Goal: Use online tool/utility: Utilize a website feature to perform a specific function

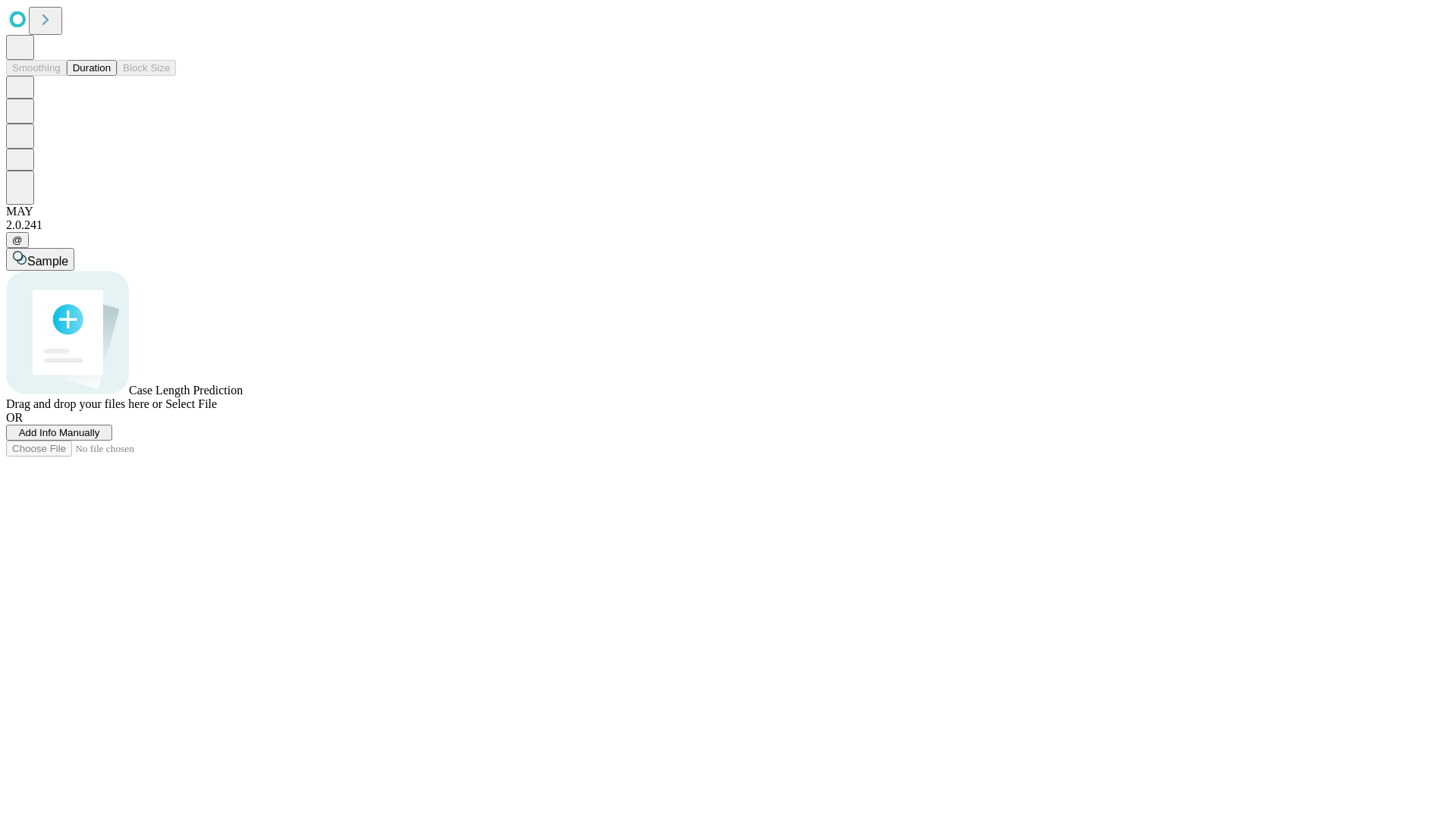
click at [111, 76] on button "Duration" at bounding box center [92, 68] width 50 height 16
click at [100, 438] on span "Add Info Manually" at bounding box center [59, 432] width 81 height 11
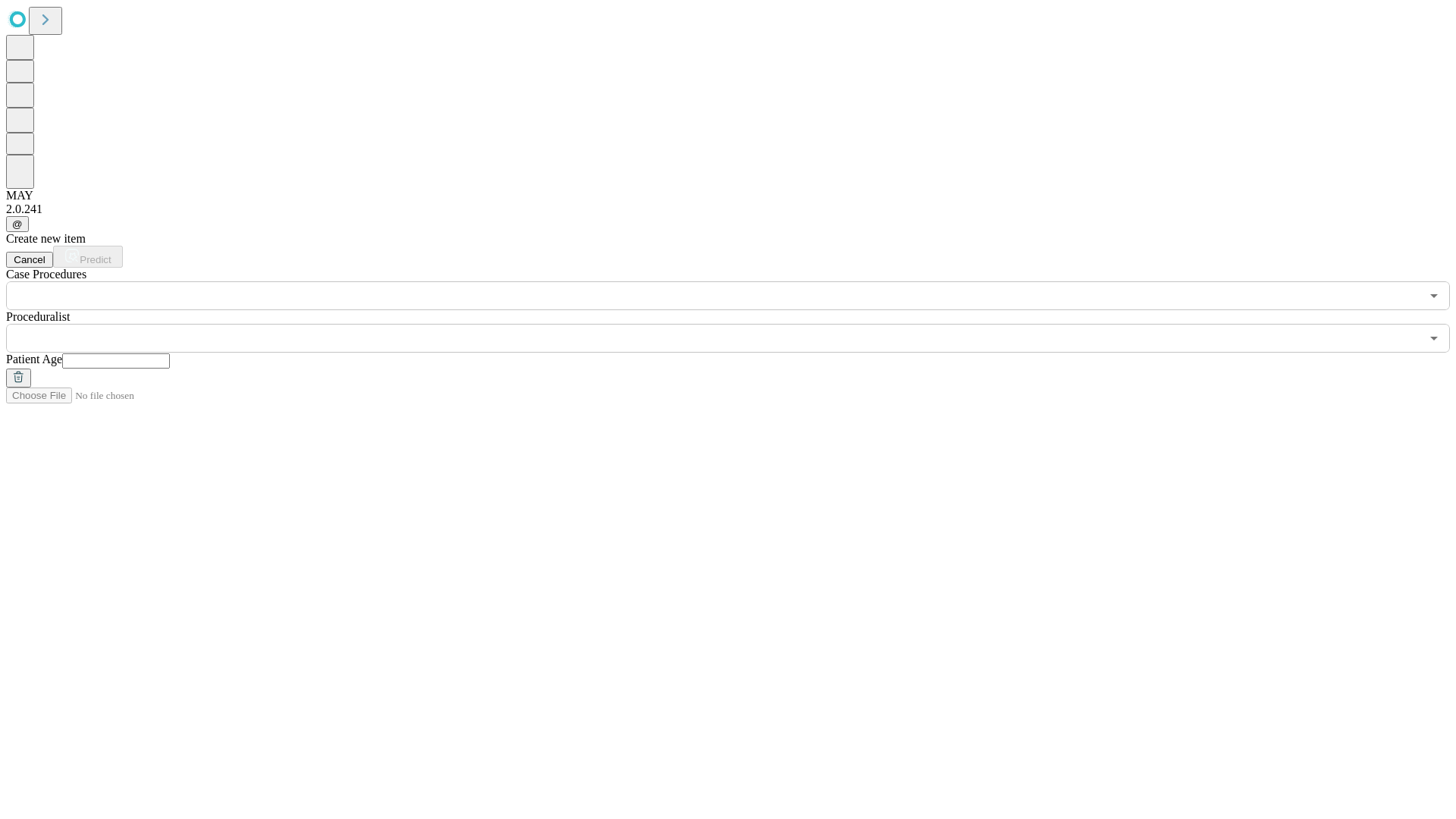
click at [170, 354] on input "text" at bounding box center [116, 361] width 108 height 15
type input "**"
click at [738, 324] on input "text" at bounding box center [713, 338] width 1414 height 29
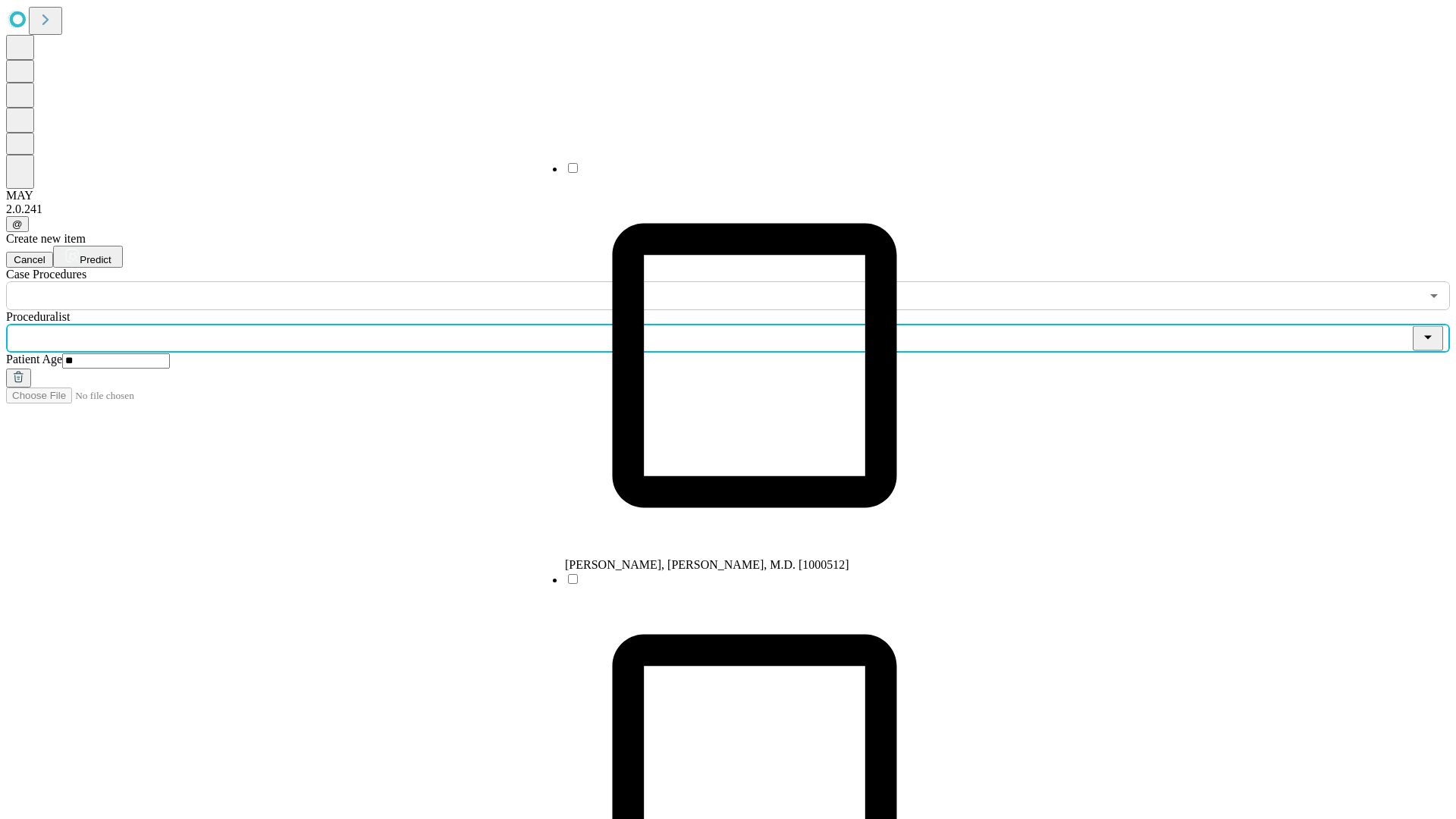
click at [739, 173] on li "[PERSON_NAME], [PERSON_NAME], M.D. [1000512]" at bounding box center [754, 366] width 379 height 411
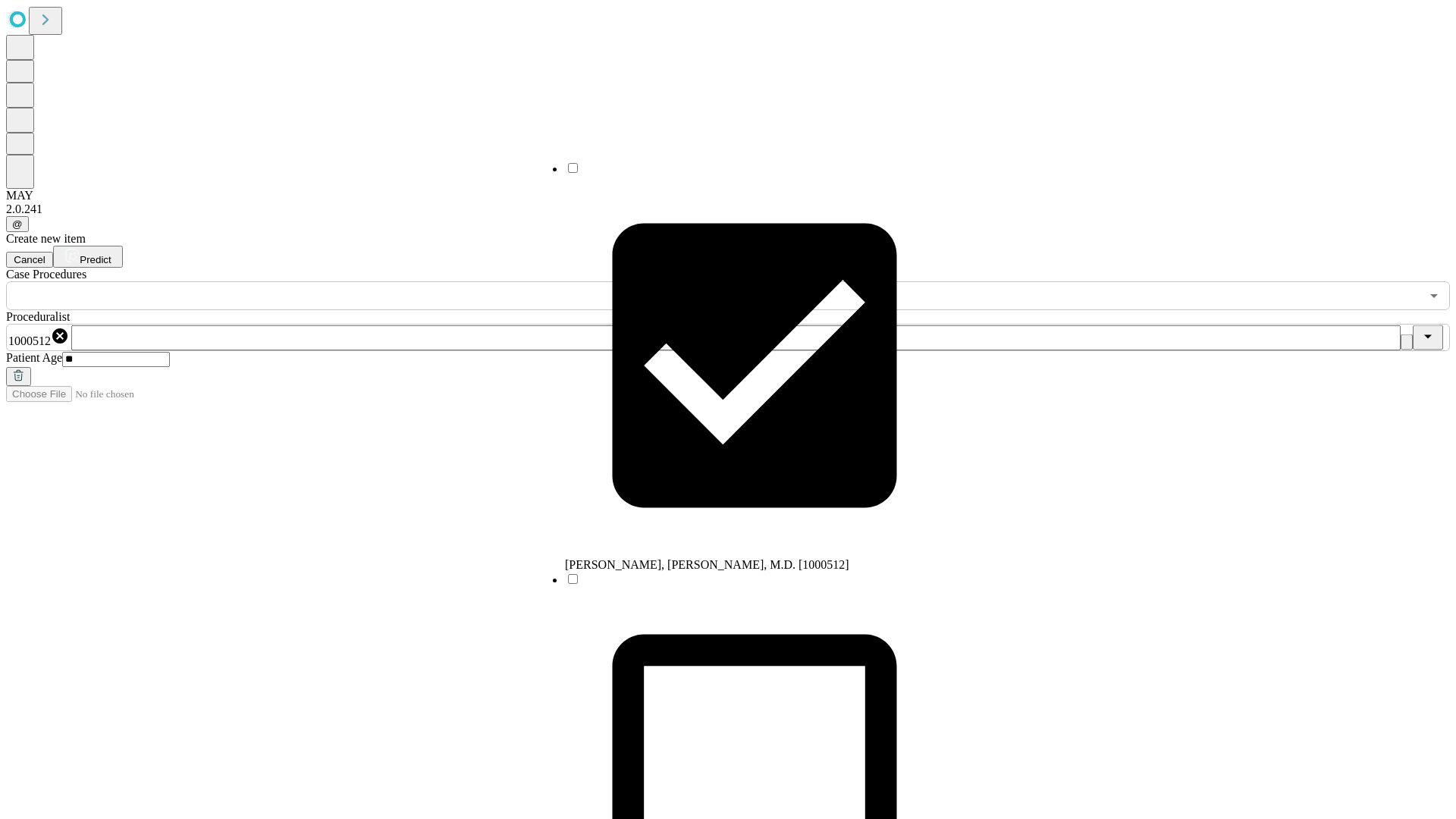
click at [319, 281] on input "text" at bounding box center [713, 296] width 1414 height 29
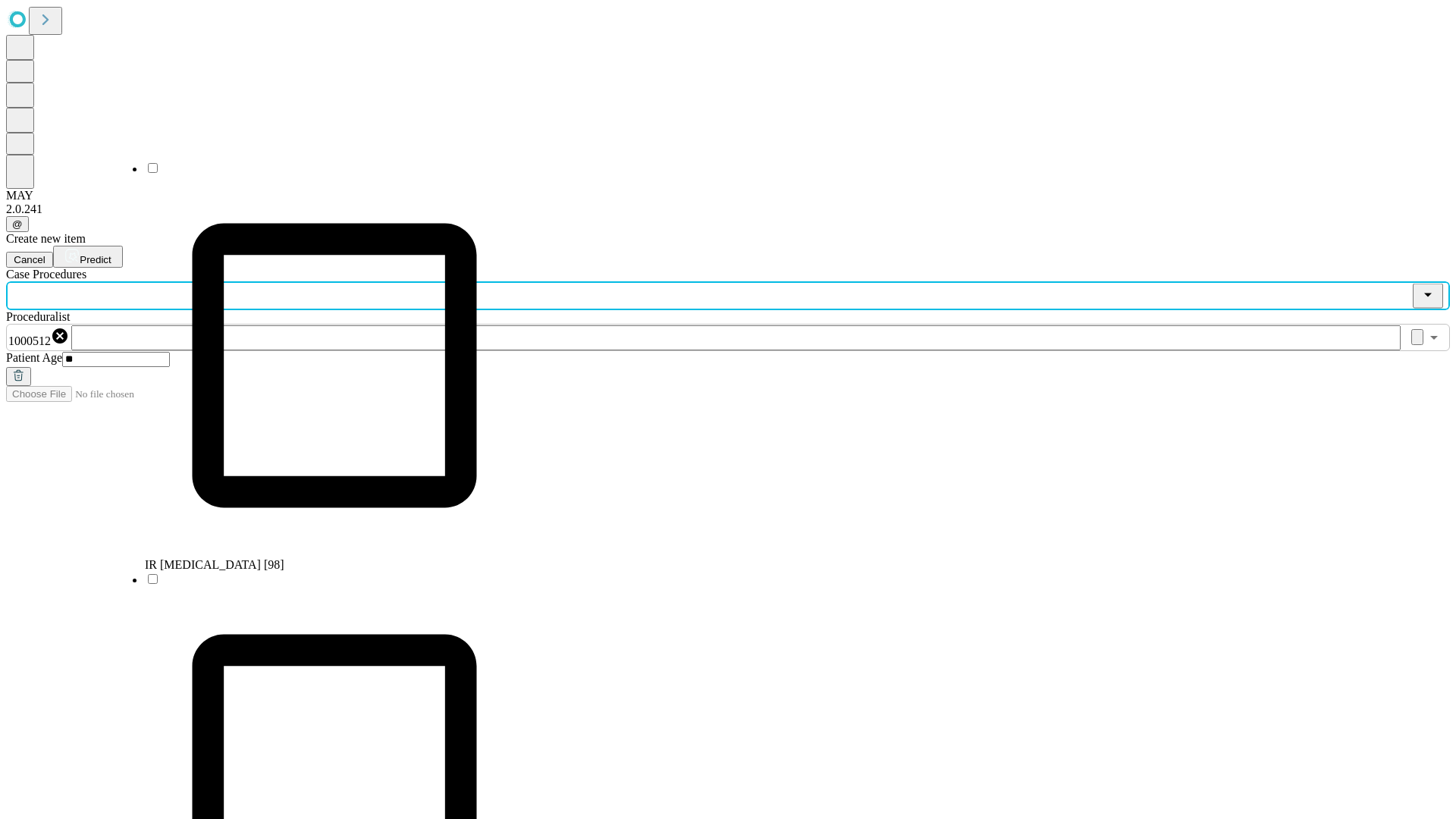
click at [319, 173] on li "IR [MEDICAL_DATA] [98]" at bounding box center [334, 366] width 379 height 411
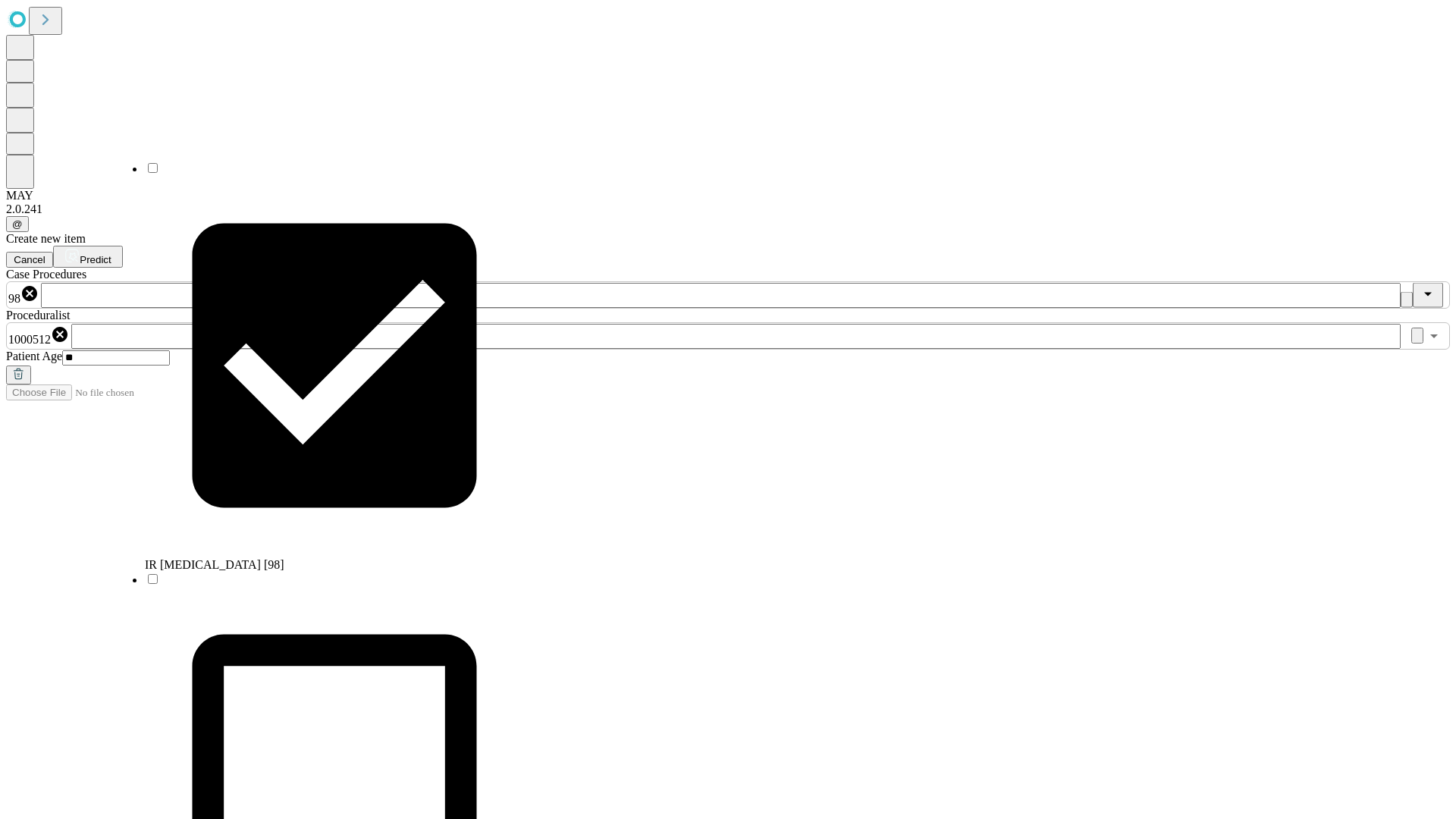
click at [111, 254] on span "Predict" at bounding box center [95, 259] width 31 height 11
